Goal: Task Accomplishment & Management: Use online tool/utility

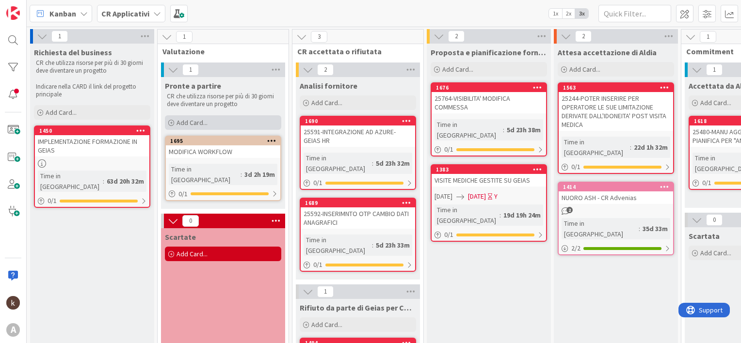
click at [217, 117] on div "Add Card..." at bounding box center [223, 122] width 116 height 15
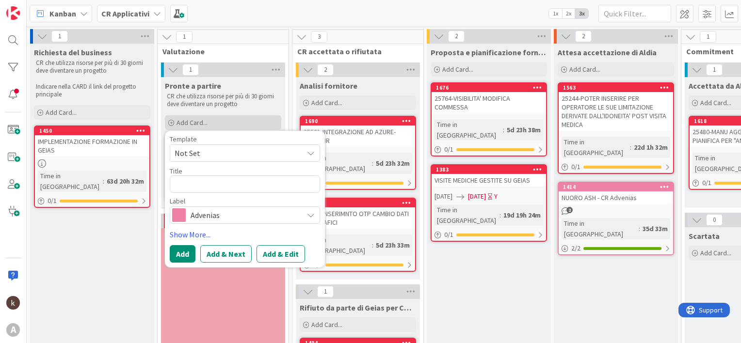
type textarea "x"
type textarea "25917"
type textarea "x"
type textarea "25917-"
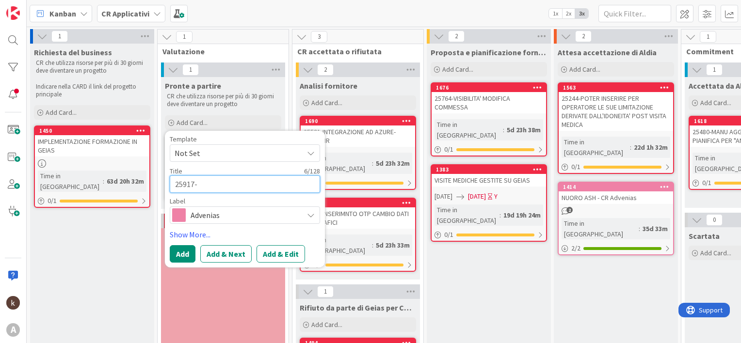
paste textarea "MODIFICA 1 IN TAB ASSISTITO(CONTROLLO CF)"
type textarea "x"
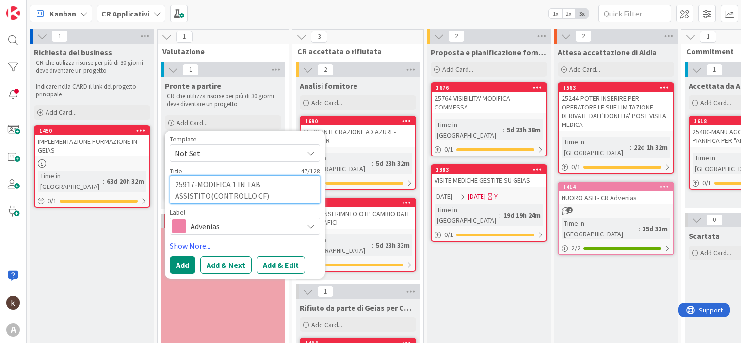
type textarea "25917-MODIFICA 1 IN TAB ASSISTITO(CONTROLLO CF)"
click at [242, 224] on span "Advenias" at bounding box center [245, 227] width 108 height 14
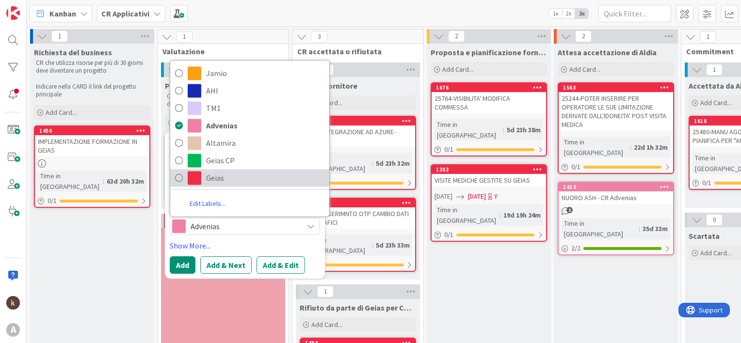
click at [226, 173] on span "Geias" at bounding box center [265, 178] width 118 height 15
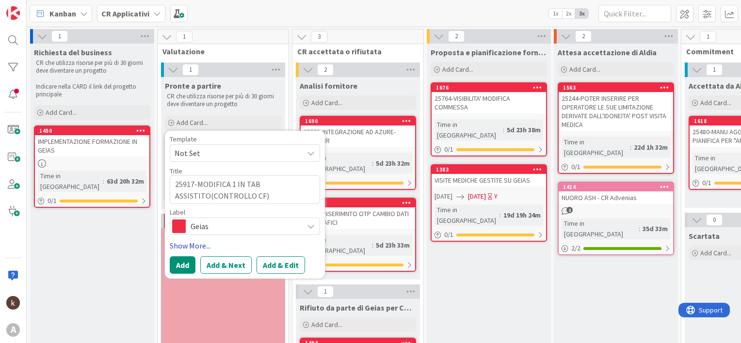
click at [193, 248] on link "Show More..." at bounding box center [245, 246] width 150 height 12
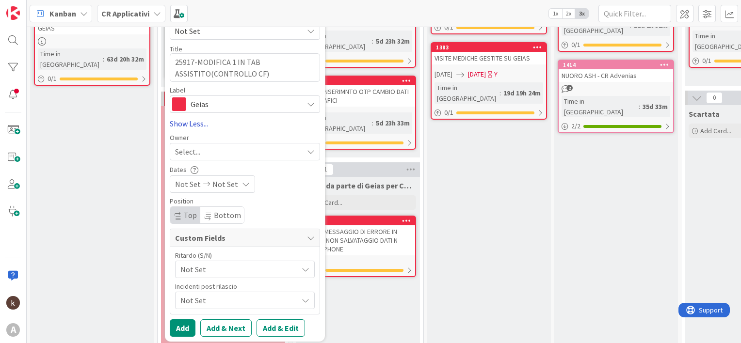
scroll to position [145, 0]
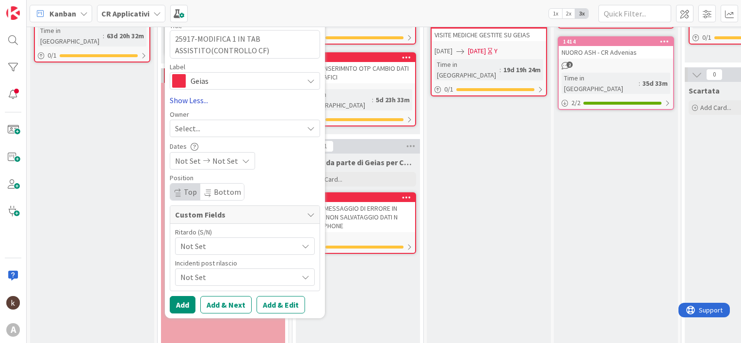
click at [193, 248] on span "Not Set" at bounding box center [236, 246] width 112 height 14
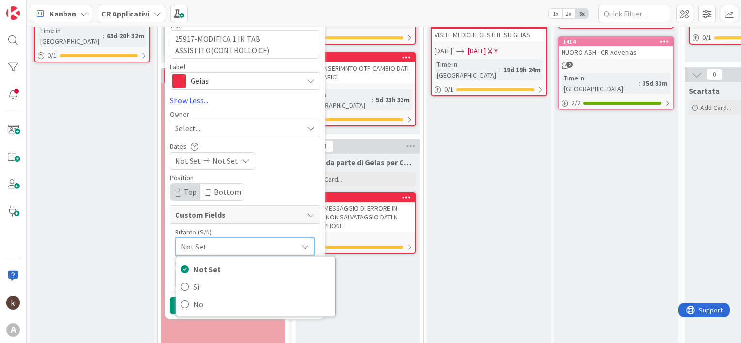
click at [263, 173] on div "Template Not Set Title 47 / 128 25917-MODIFICA 1 IN TAB ASSISTITO(CONTROLLO CF)…" at bounding box center [245, 152] width 150 height 325
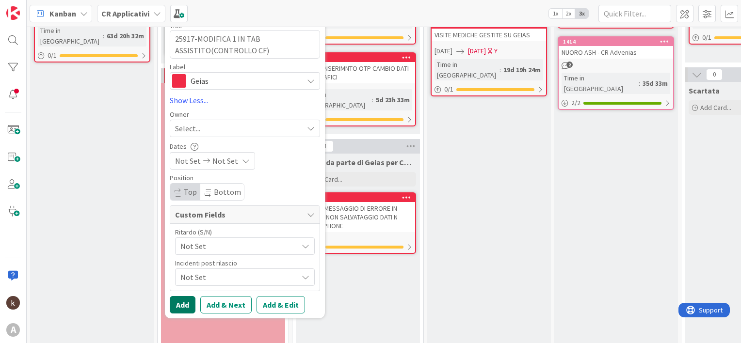
click at [177, 304] on button "Add" at bounding box center [183, 304] width 26 height 17
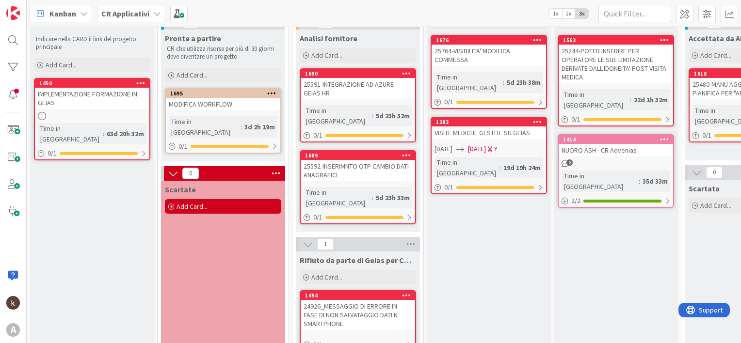
scroll to position [0, 0]
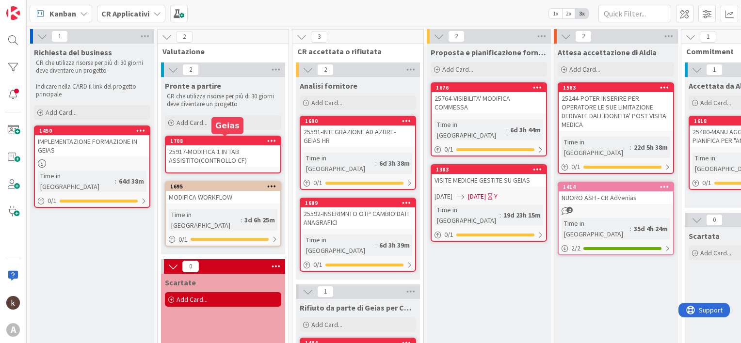
click at [211, 140] on div "1708" at bounding box center [225, 141] width 110 height 7
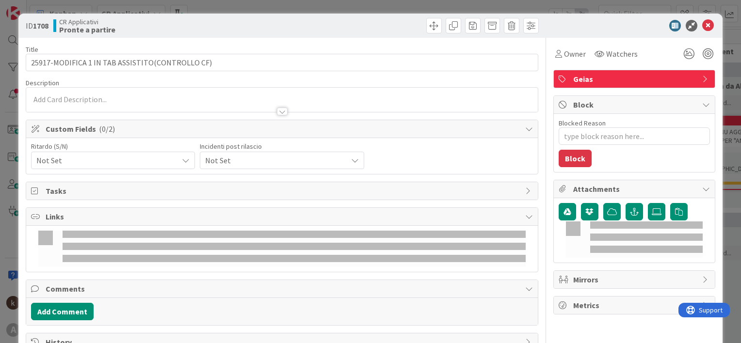
type textarea "x"
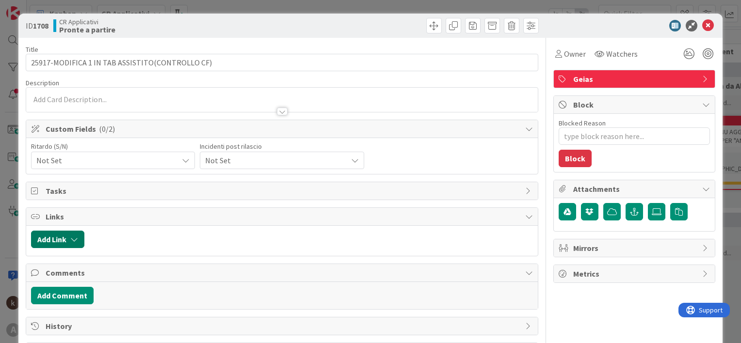
click at [75, 233] on button "Add Link" at bounding box center [57, 239] width 53 height 17
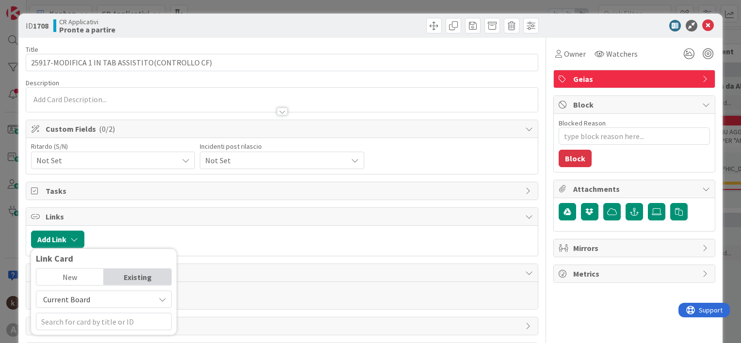
click at [72, 300] on span "Current Board" at bounding box center [66, 300] width 47 height 10
click at [67, 283] on span "All Boards" at bounding box center [108, 277] width 135 height 15
click at [78, 322] on input "text" at bounding box center [104, 321] width 136 height 17
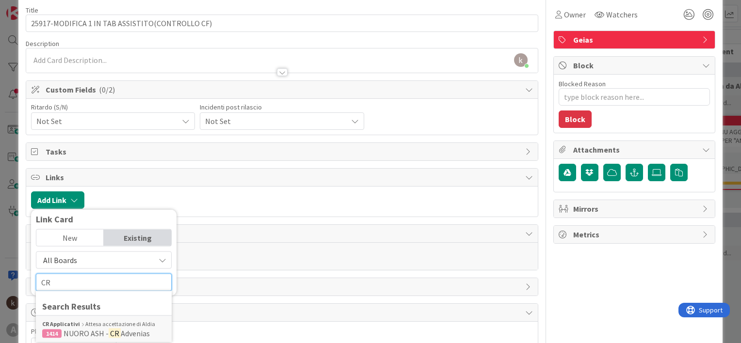
scroll to position [97, 0]
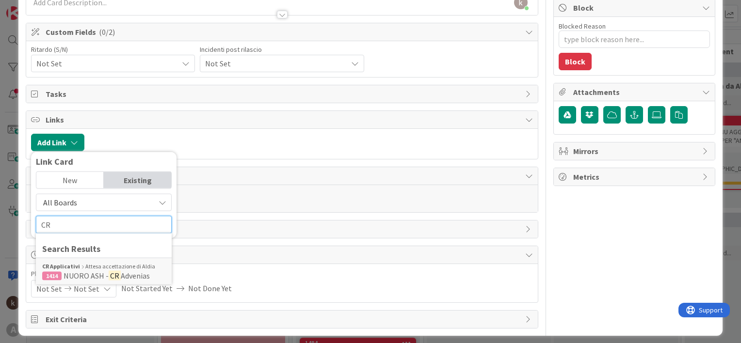
type input "CR"
click at [88, 202] on span "All Boards" at bounding box center [95, 203] width 109 height 14
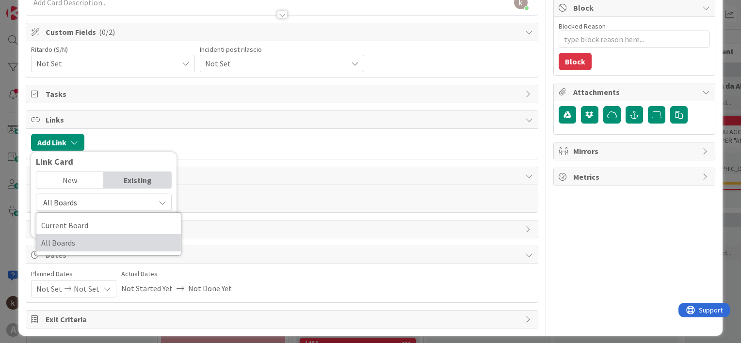
click at [87, 239] on span "All Boards" at bounding box center [108, 243] width 135 height 15
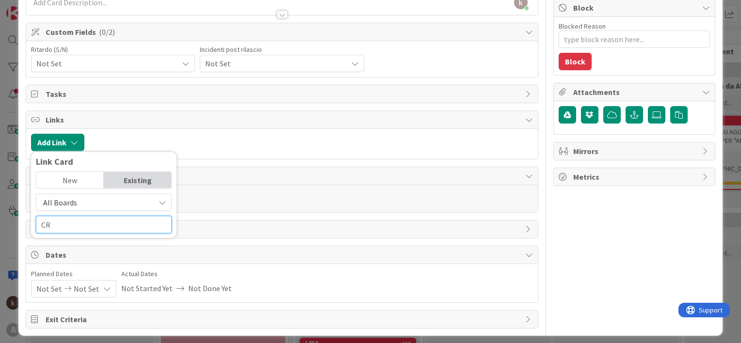
click at [85, 227] on input "CR" at bounding box center [104, 224] width 136 height 17
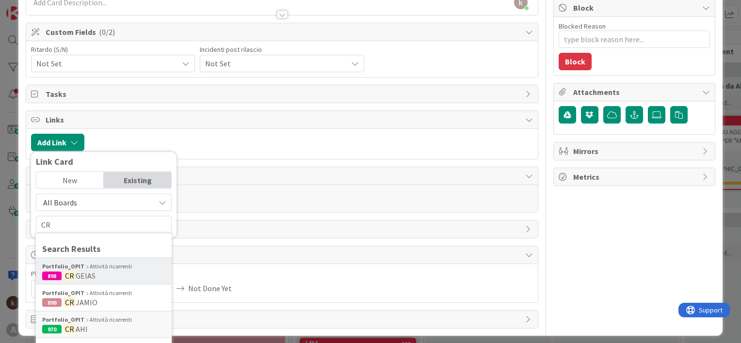
click at [86, 273] on span "GEIAS" at bounding box center [86, 276] width 20 height 10
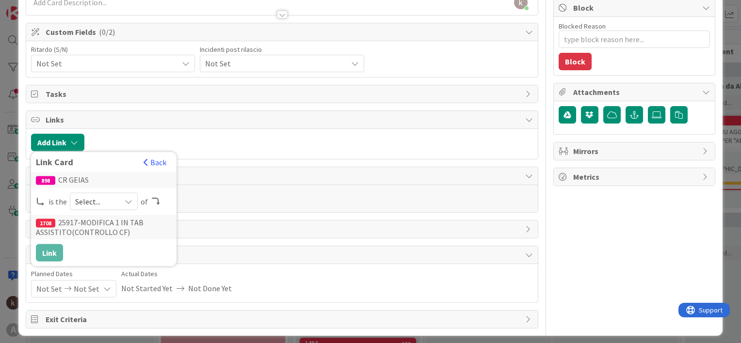
click at [125, 202] on icon at bounding box center [129, 202] width 8 height 8
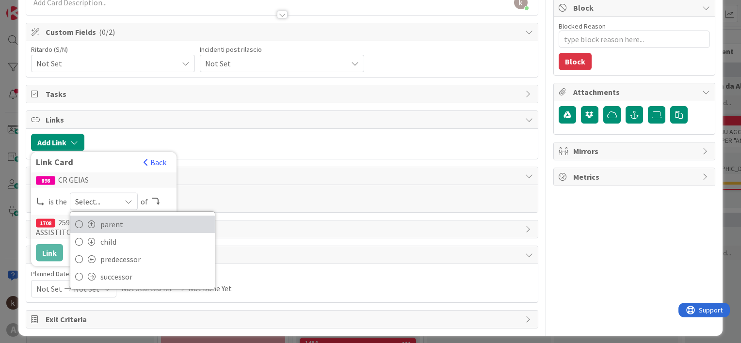
click at [110, 221] on span "parent" at bounding box center [155, 224] width 110 height 15
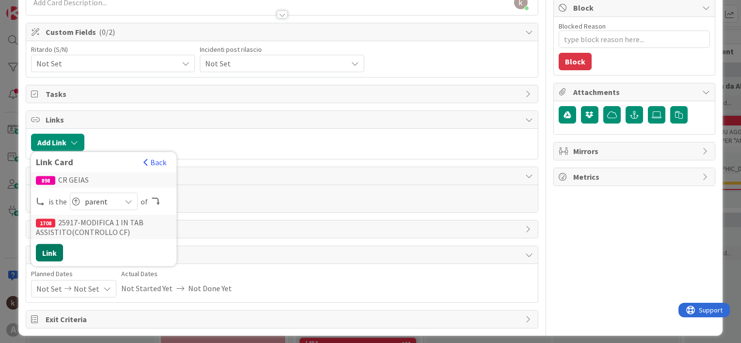
click at [52, 252] on button "Link" at bounding box center [49, 252] width 27 height 17
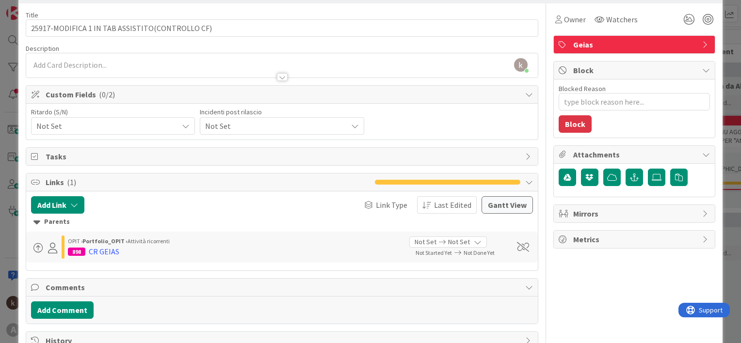
scroll to position [0, 0]
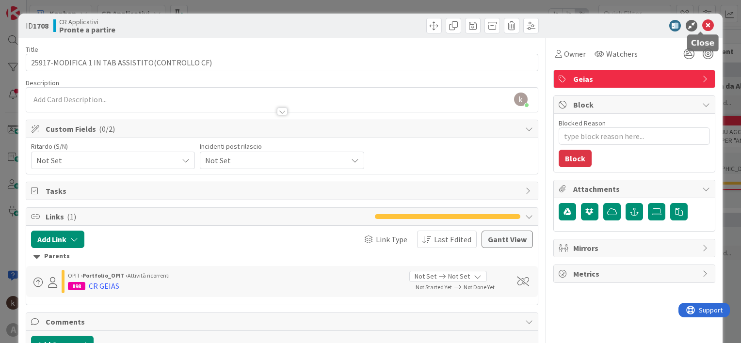
click at [702, 25] on icon at bounding box center [708, 26] width 12 height 12
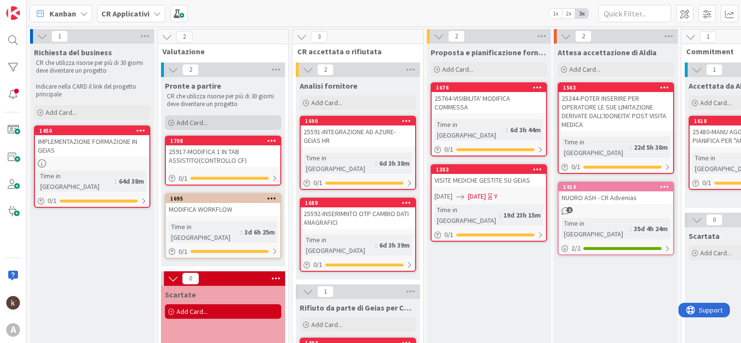
click at [216, 117] on div "Add Card..." at bounding box center [223, 122] width 116 height 15
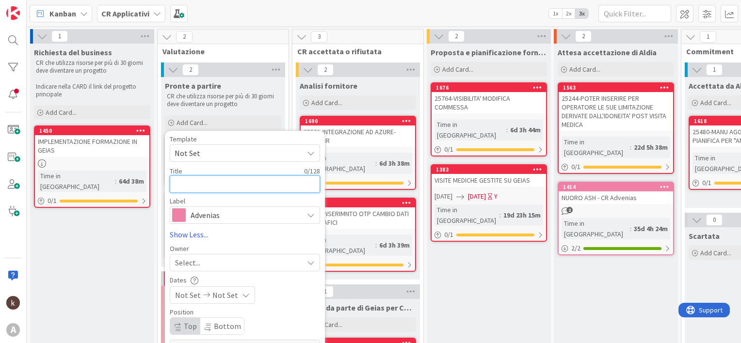
paste textarea "25918"
type textarea "x"
type textarea "25918"
type textarea "x"
type textarea "25918-"
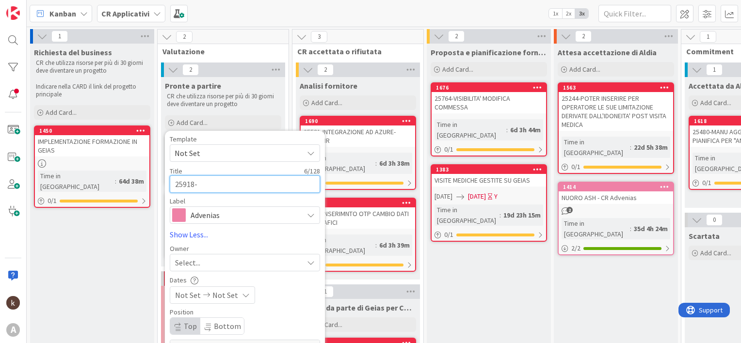
paste textarea "MODIFICA2 IN TAB ASSISTITO: operatore campo non libero ma blindati da elenco"
type textarea "x"
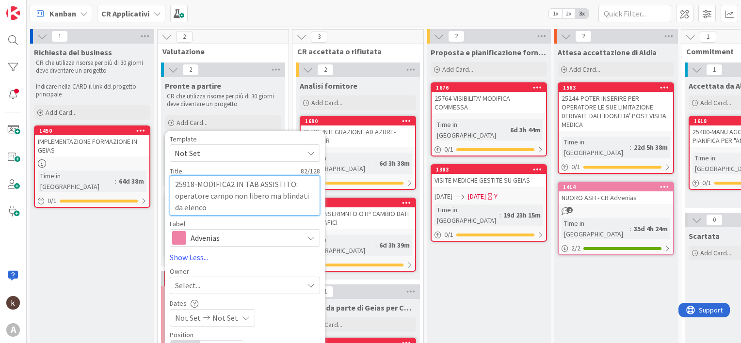
type textarea "25918-MODIFICA2 IN TAB ASSISTITO: operatore campo non libero ma blindati da ele…"
click at [239, 246] on div "Advenias" at bounding box center [245, 237] width 150 height 17
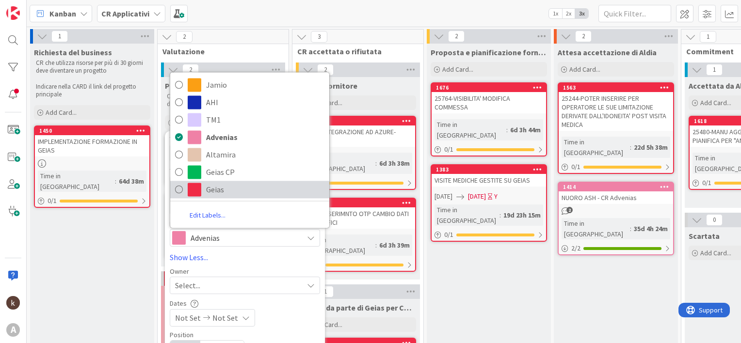
click at [237, 195] on span "Geias" at bounding box center [265, 189] width 118 height 15
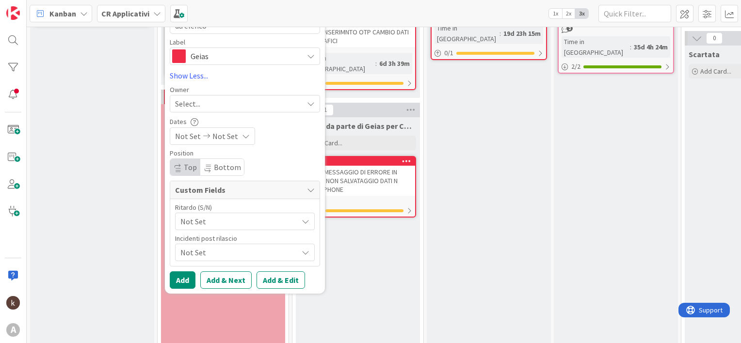
scroll to position [194, 0]
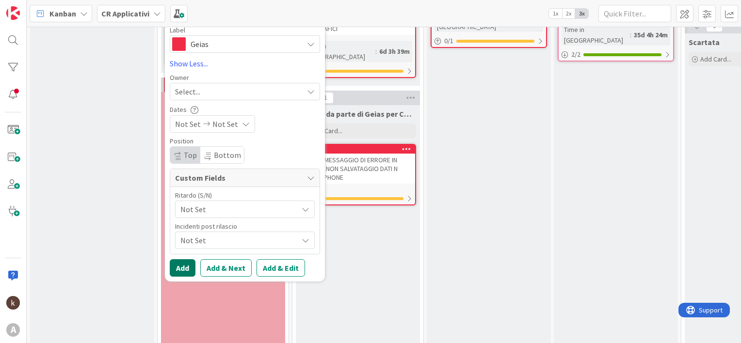
click at [182, 264] on button "Add" at bounding box center [183, 267] width 26 height 17
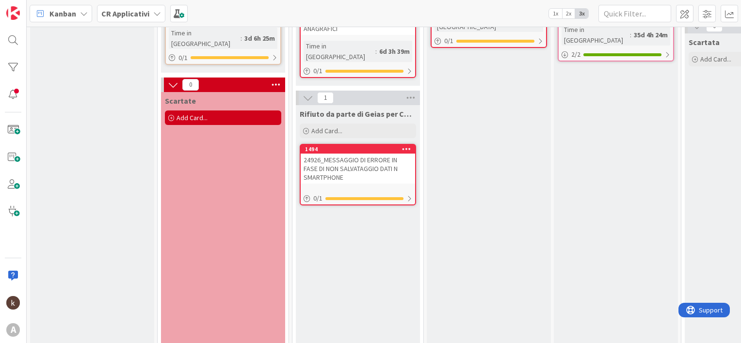
scroll to position [0, 0]
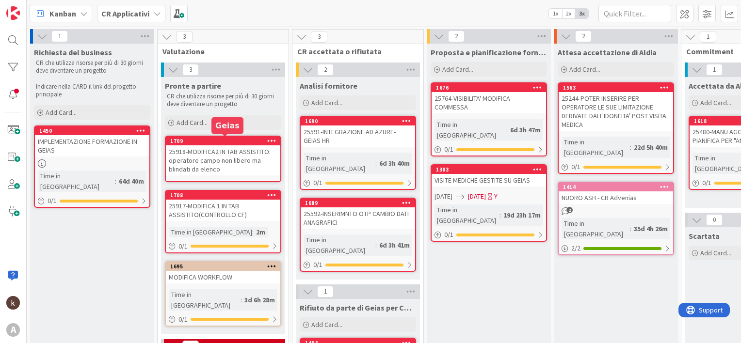
click at [217, 143] on div "1709" at bounding box center [223, 141] width 114 height 9
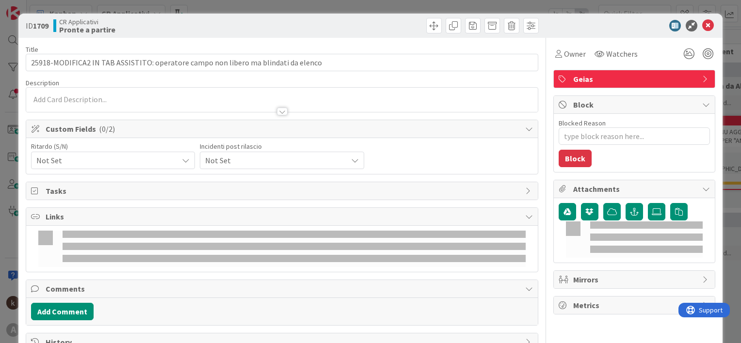
type textarea "x"
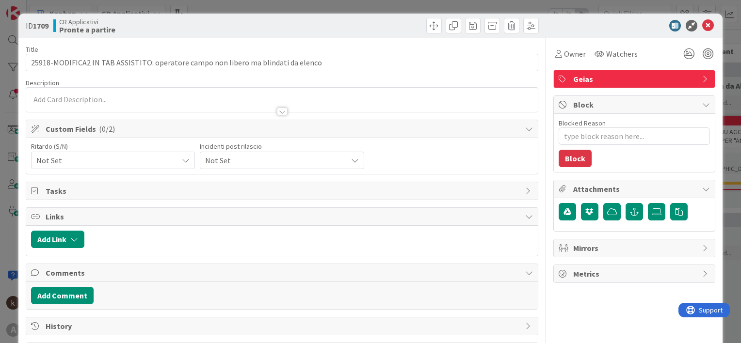
scroll to position [48, 0]
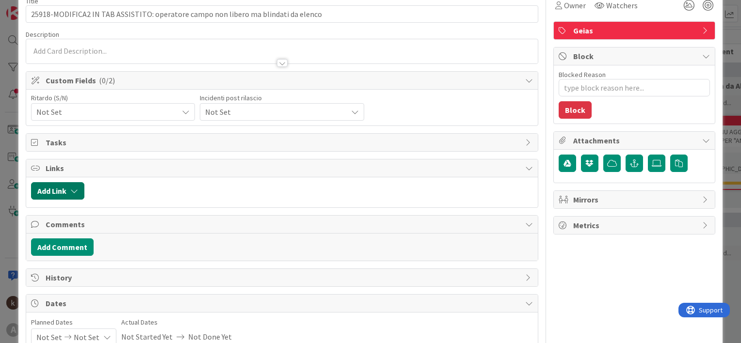
click at [73, 188] on icon "button" at bounding box center [74, 191] width 8 height 8
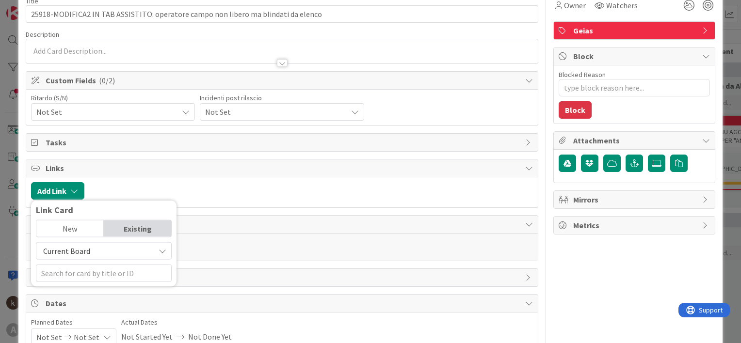
click at [82, 246] on span "Current Board" at bounding box center [66, 251] width 47 height 10
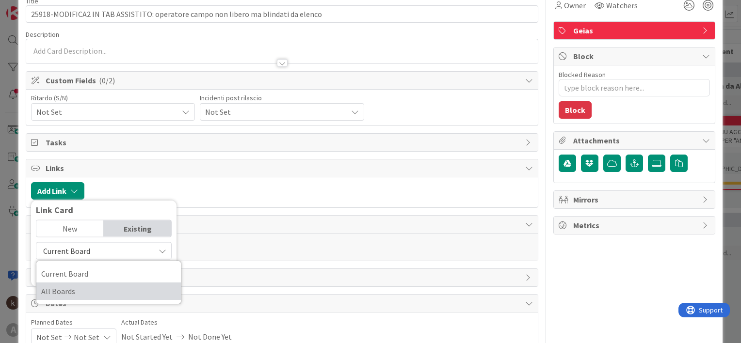
click at [85, 296] on span "All Boards" at bounding box center [108, 291] width 135 height 15
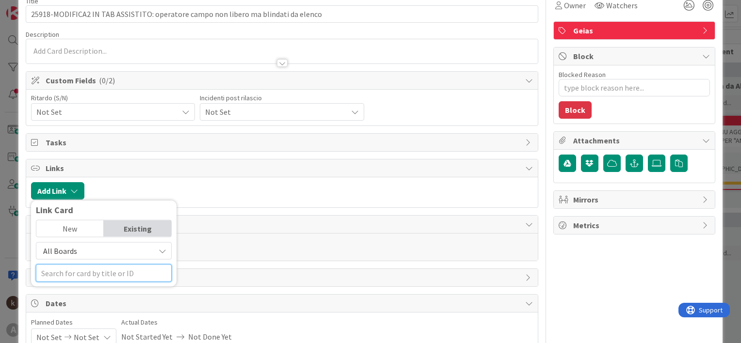
click at [87, 270] on input "text" at bounding box center [104, 273] width 136 height 17
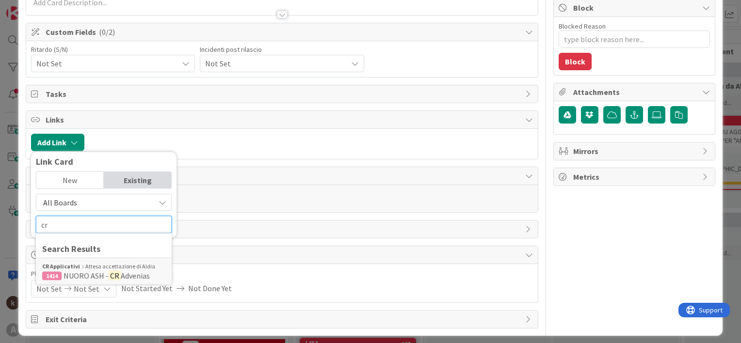
type input "cr"
click at [94, 206] on span "All Boards" at bounding box center [95, 203] width 109 height 14
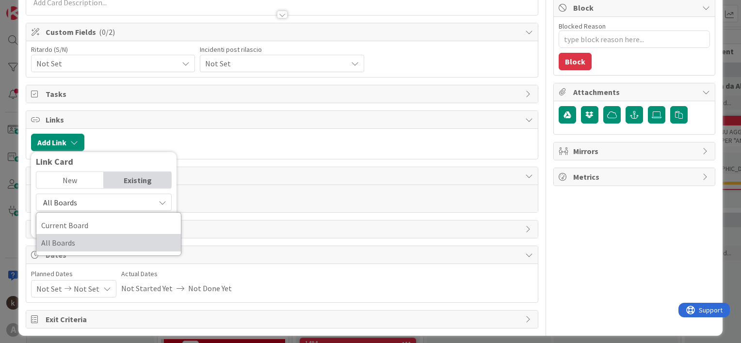
click at [95, 246] on span "All Boards" at bounding box center [108, 243] width 135 height 15
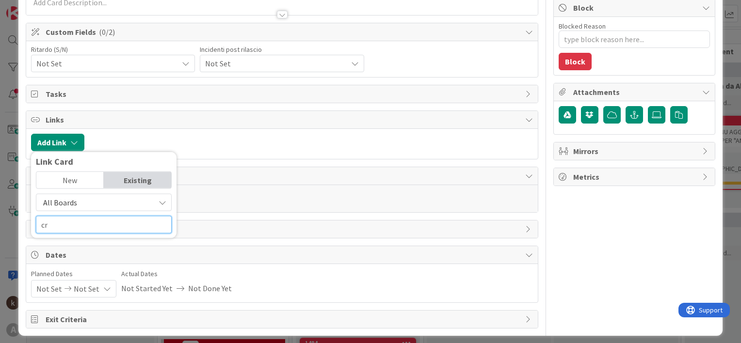
click at [96, 219] on input "cr" at bounding box center [104, 224] width 136 height 17
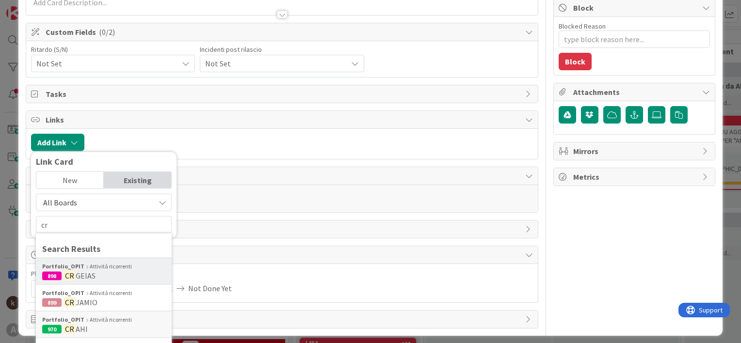
click at [94, 279] on div "Portfolio_OPIT Attività ricorrenti 898 CR GEIAS" at bounding box center [104, 271] width 136 height 27
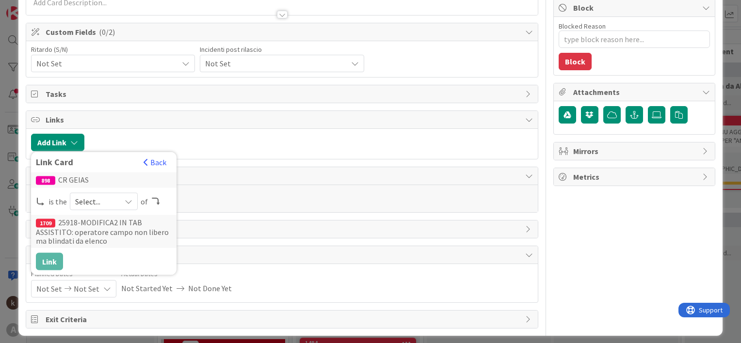
click at [109, 204] on span "Select..." at bounding box center [95, 202] width 41 height 14
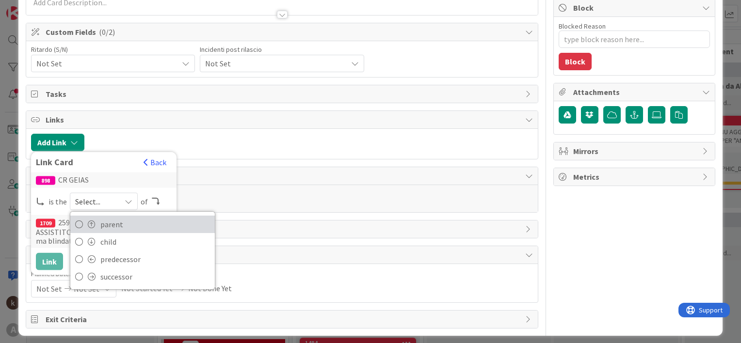
click at [116, 223] on span "parent" at bounding box center [155, 224] width 110 height 15
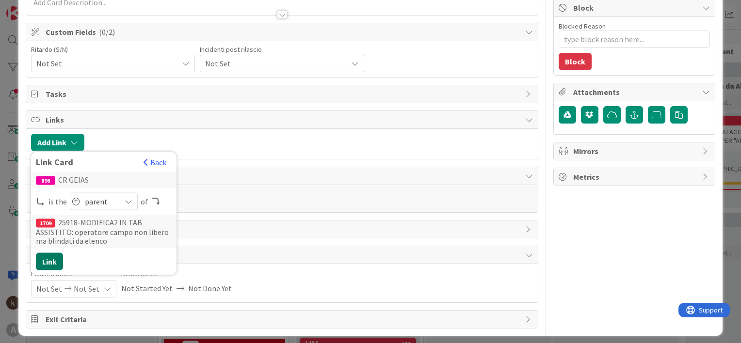
click at [48, 260] on button "Link" at bounding box center [49, 261] width 27 height 17
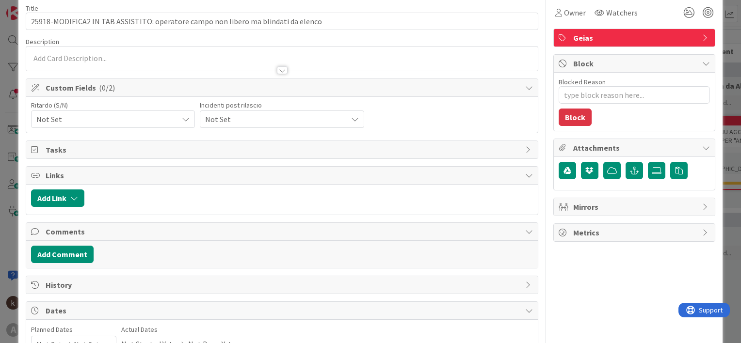
scroll to position [1, 0]
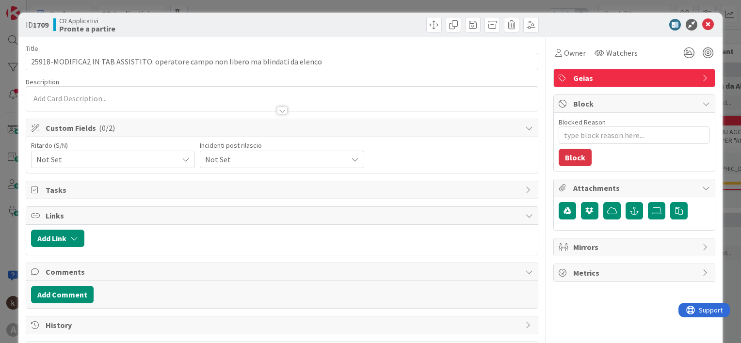
type textarea "x"
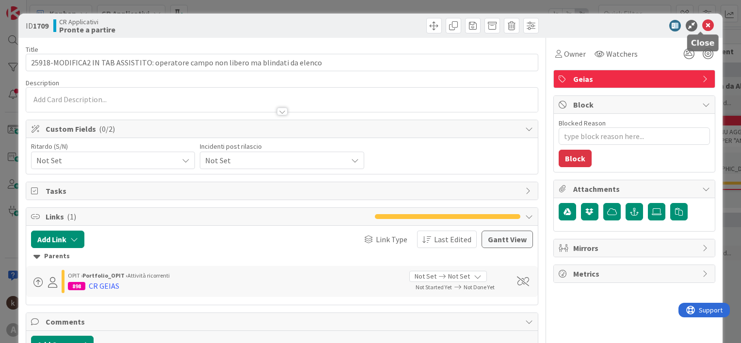
click at [704, 24] on icon at bounding box center [708, 26] width 12 height 12
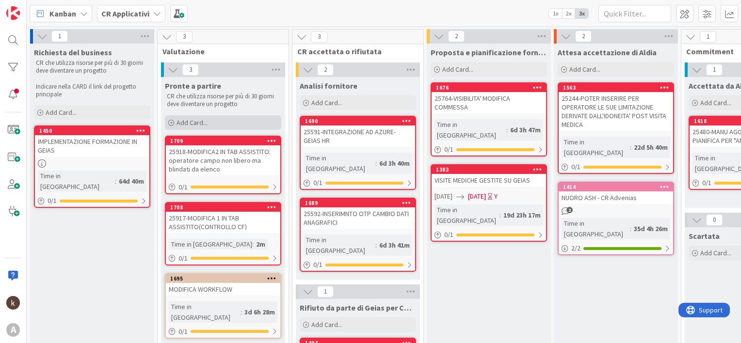
click at [209, 121] on div "Add Card..." at bounding box center [223, 122] width 116 height 15
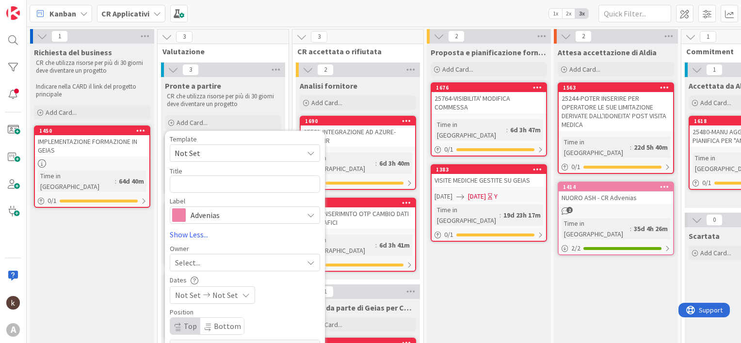
click at [220, 217] on span "Advenias" at bounding box center [245, 215] width 108 height 14
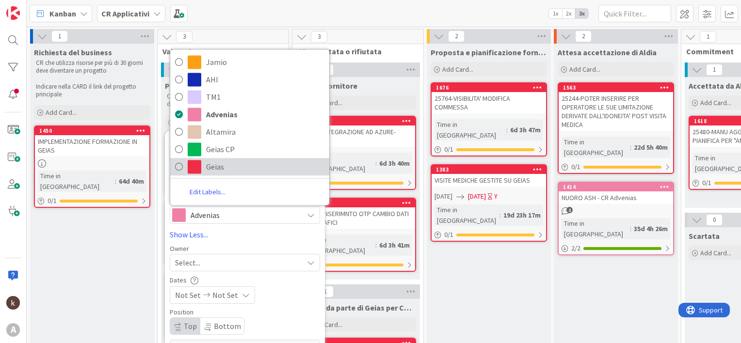
click at [213, 168] on span "Geias" at bounding box center [265, 166] width 118 height 15
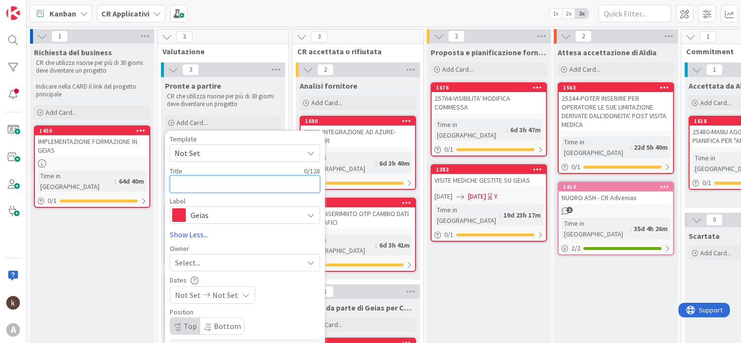
click at [211, 186] on textarea at bounding box center [245, 183] width 150 height 17
paste textarea "25919"
type textarea "25919"
type textarea "x"
type textarea "25919-"
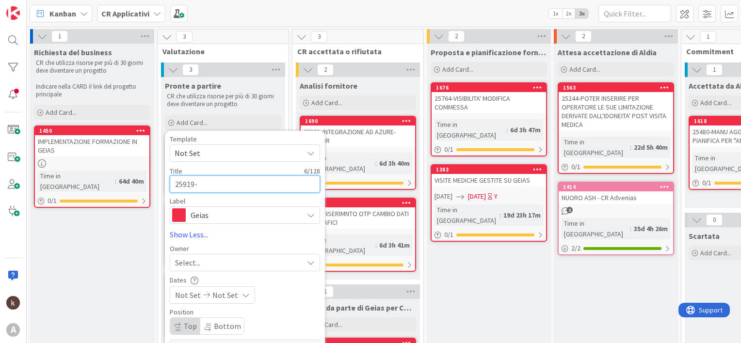
paste textarea "MODIFICA3 IN TAB ASSISTITO: 3.DIAGNOSI E SPECIFICITA’ UTENTE : lista possibile …"
type textarea "x"
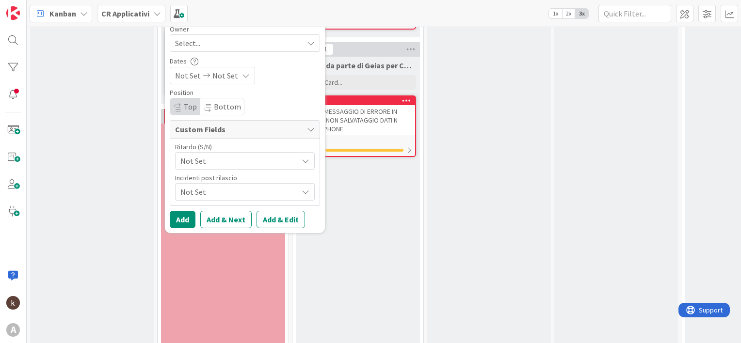
scroll to position [145, 0]
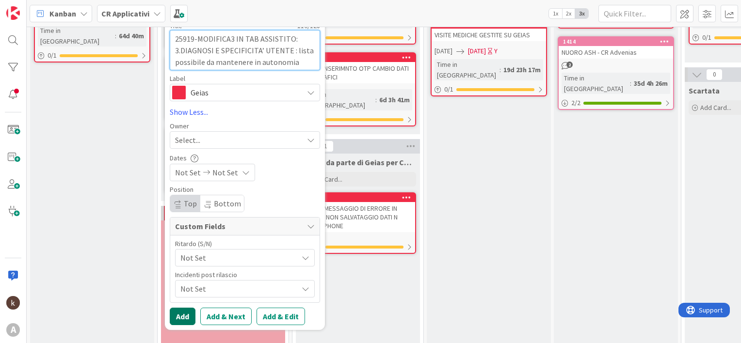
type textarea "25919-MODIFICA3 IN TAB ASSISTITO: 3.DIAGNOSI E SPECIFICITA’ UTENTE : lista poss…"
click at [190, 314] on button "Add" at bounding box center [183, 316] width 26 height 17
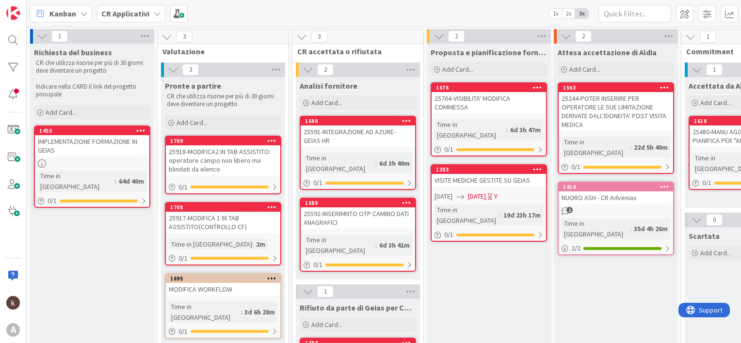
scroll to position [0, 0]
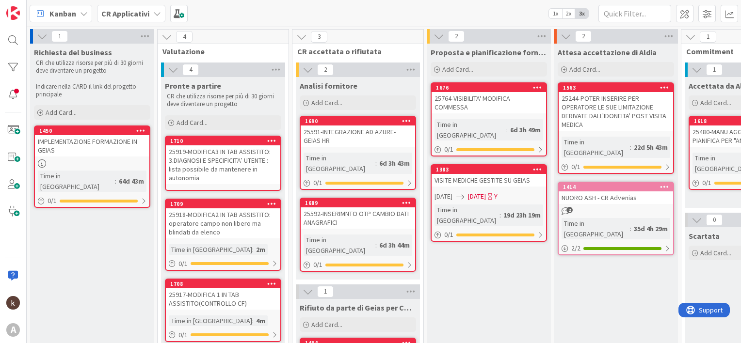
click at [211, 151] on div "25919-MODIFICA3 IN TAB ASSISTITO: 3.DIAGNOSI E SPECIFICITA’ UTENTE : lista poss…" at bounding box center [223, 164] width 114 height 39
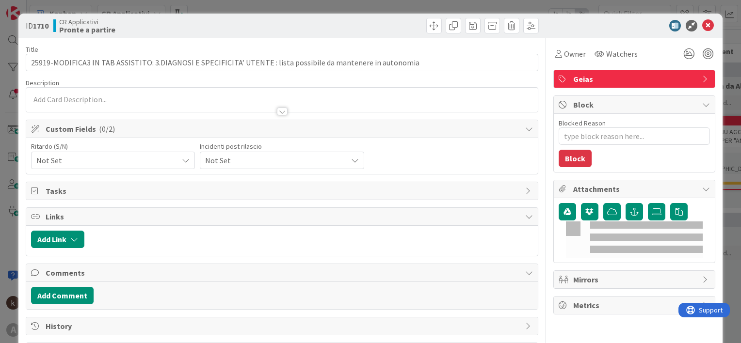
type textarea "x"
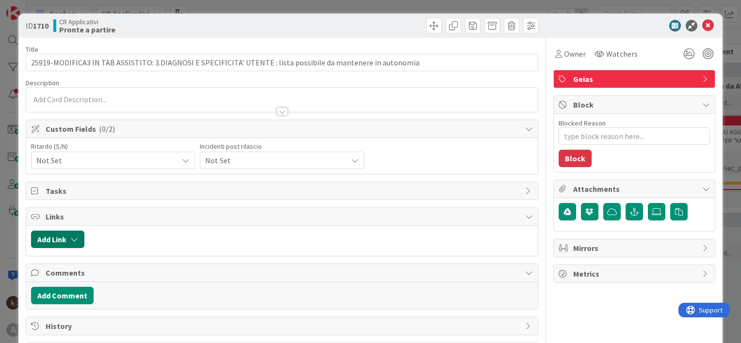
click at [60, 245] on button "Add Link" at bounding box center [57, 239] width 53 height 17
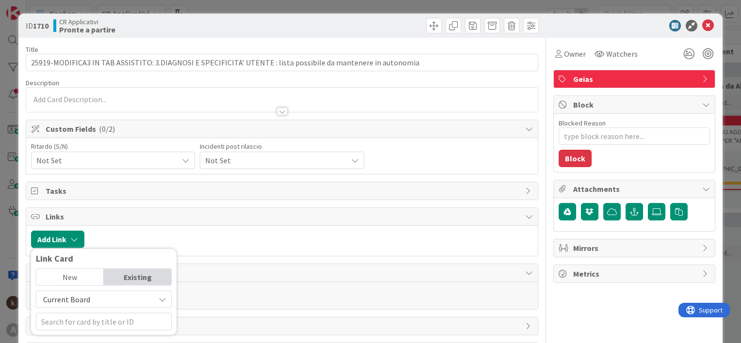
click at [75, 296] on span "Current Board" at bounding box center [66, 300] width 47 height 10
click at [75, 274] on span "All Boards" at bounding box center [108, 277] width 135 height 15
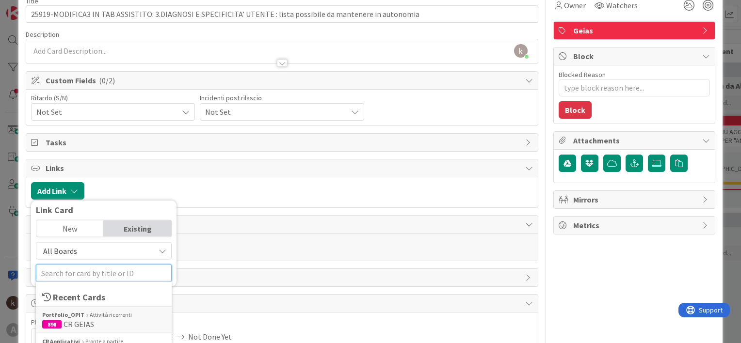
click at [75, 274] on input "text" at bounding box center [104, 273] width 136 height 17
click at [75, 311] on b "Portfolio_OPIT" at bounding box center [63, 315] width 42 height 9
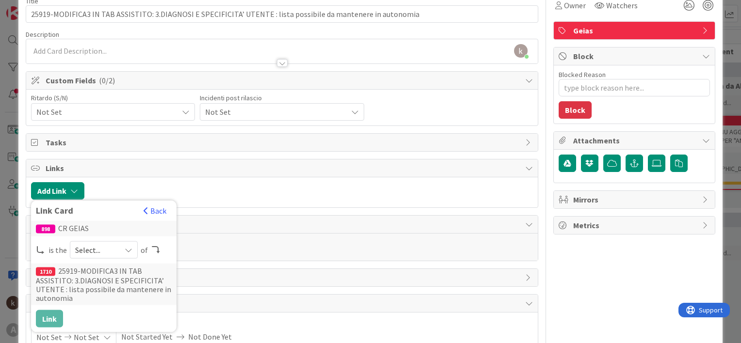
click at [105, 253] on span "Select..." at bounding box center [95, 250] width 41 height 14
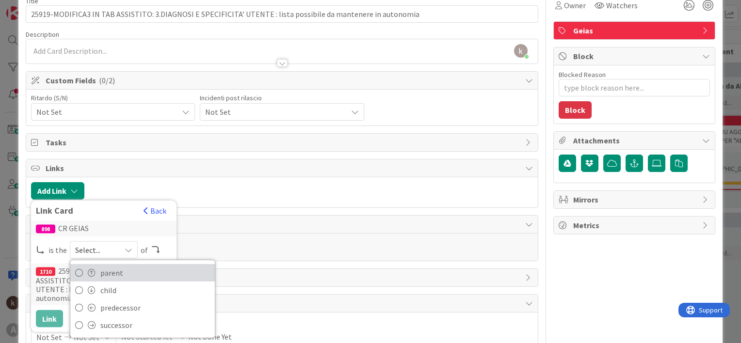
click at [103, 271] on span "parent" at bounding box center [155, 273] width 110 height 15
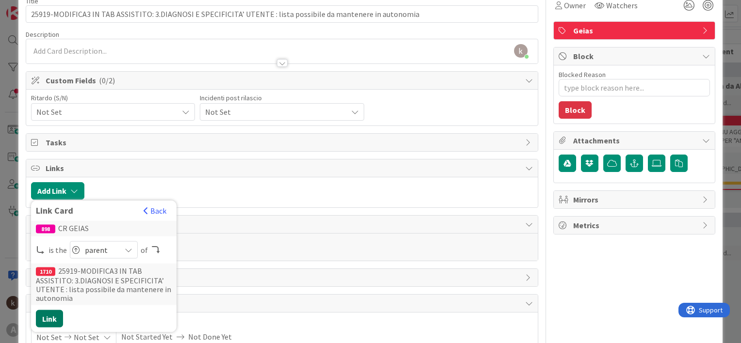
click at [49, 315] on button "Link" at bounding box center [49, 318] width 27 height 17
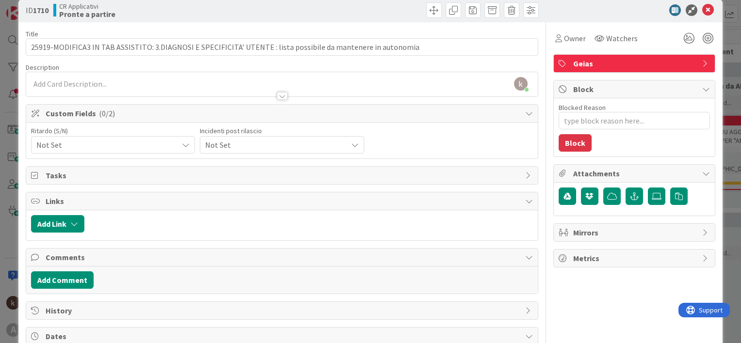
scroll to position [0, 0]
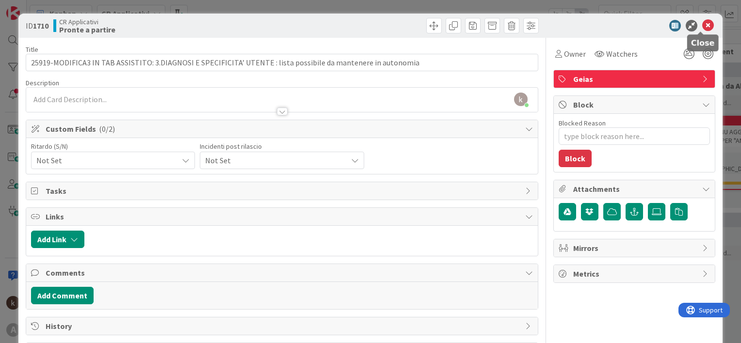
click at [704, 25] on icon at bounding box center [708, 26] width 12 height 12
